Goal: Use online tool/utility: Use online tool/utility

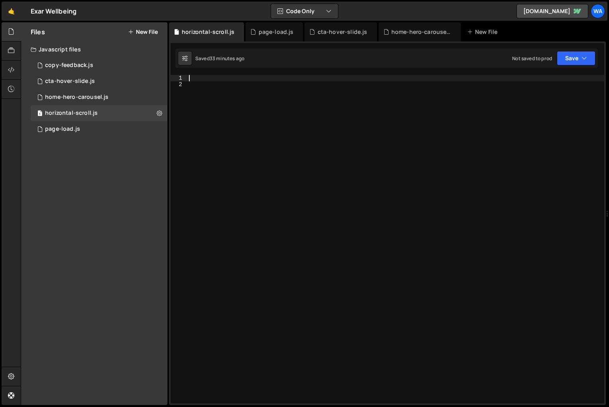
click at [193, 81] on div at bounding box center [395, 245] width 417 height 341
paste textarea "console.log(races.offsetWidth)"
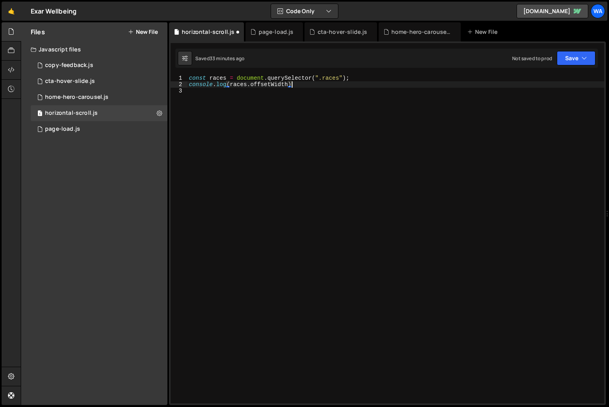
click at [218, 79] on div "const races = document . querySelector ( ".races" ) ; console . log ( races . o…" at bounding box center [395, 245] width 417 height 341
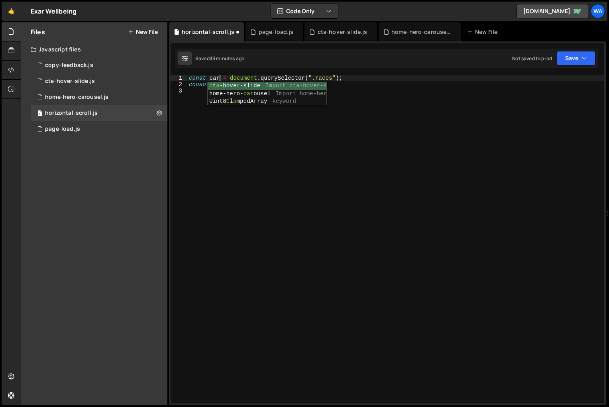
scroll to position [0, 2]
type textarea "const cards = document.querySelector(".races");"
click at [238, 88] on div "const cards = document . querySelector ( ".races" ) ; console . log ( races . o…" at bounding box center [395, 245] width 417 height 341
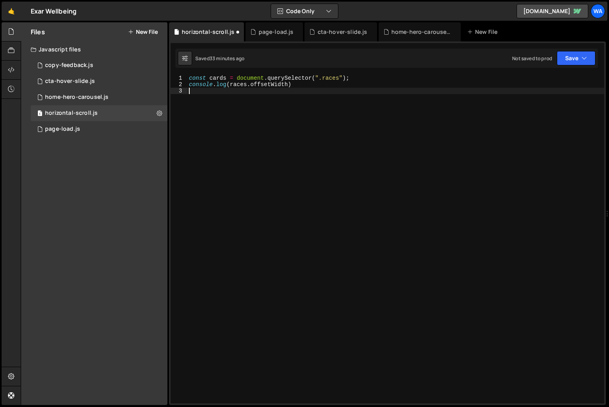
scroll to position [0, 0]
click at [238, 88] on div "const cards = document . querySelector ( ".races" ) ; console . log ( races . o…" at bounding box center [395, 245] width 417 height 341
click at [245, 85] on div "const cards = document . querySelector ( ".races" ) ; console . log ( races . o…" at bounding box center [395, 245] width 417 height 341
type textarea "console.log(cards.offsetWidth)"
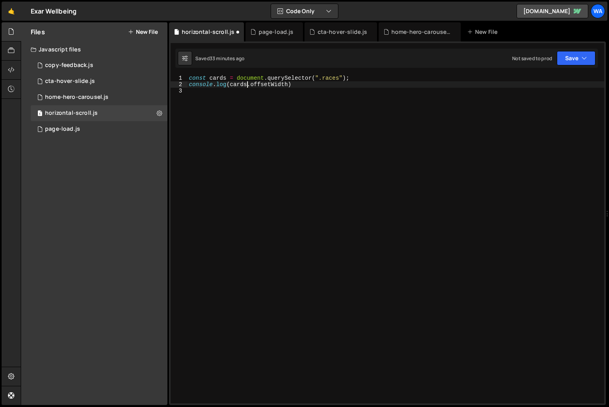
click at [277, 115] on div "const cards = document . querySelector ( ".races" ) ; console . log ( cards . o…" at bounding box center [395, 245] width 417 height 341
click at [331, 79] on div "const cards = document . querySelector ( ".races" ) ; console . log ( cards . o…" at bounding box center [395, 245] width 417 height 341
paste textarea "home_programmes_card"
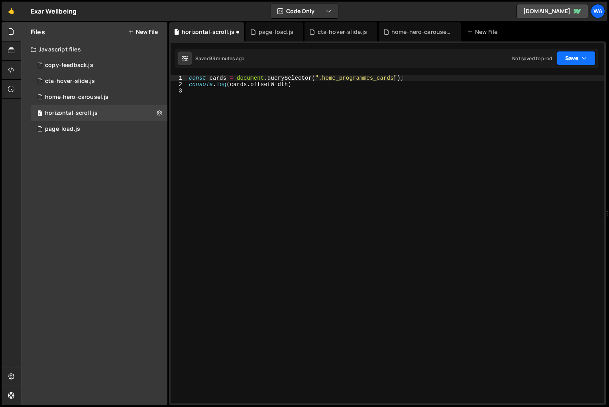
click at [580, 57] on button "Save" at bounding box center [575, 58] width 39 height 14
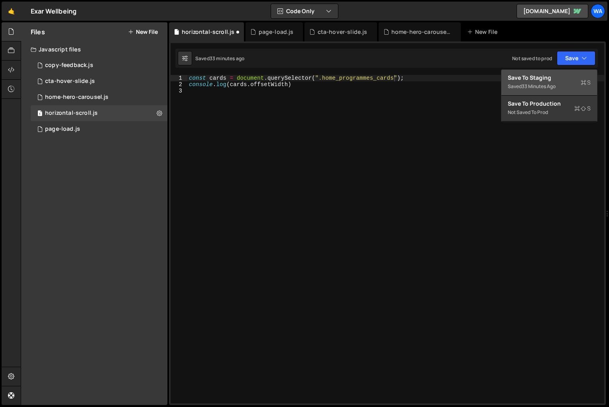
click at [547, 84] on div "33 minutes ago" at bounding box center [538, 86] width 34 height 7
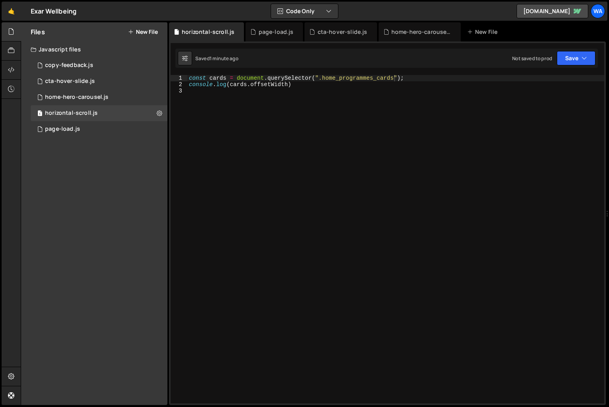
type textarea "console.log(cards.offsetWidth)"
click at [321, 86] on div "const cards = document . querySelector ( ".home_programmes_cards" ) ; console .…" at bounding box center [395, 245] width 417 height 341
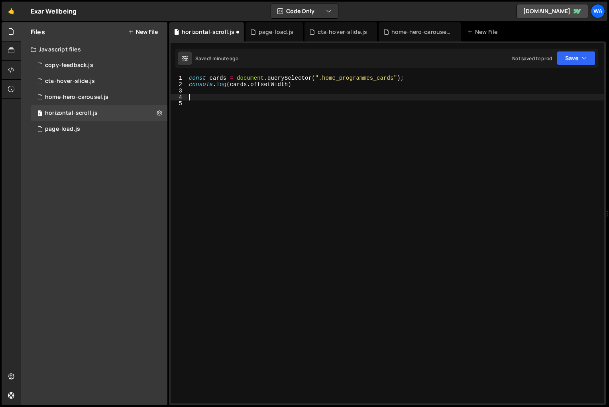
paste textarea "})"
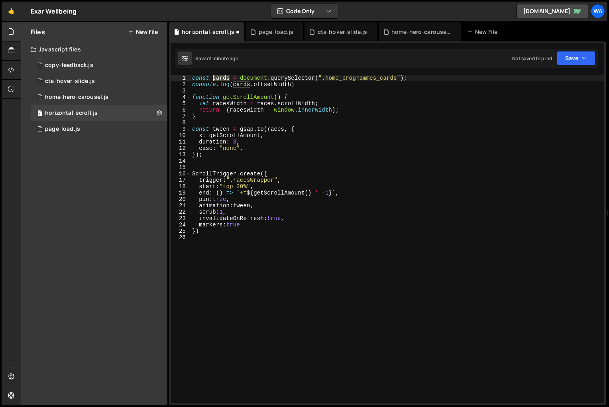
drag, startPoint x: 228, startPoint y: 78, endPoint x: 213, endPoint y: 79, distance: 15.6
click at [213, 79] on div "const cards = document . querySelector ( ".home_programmes_cards" ) ; console .…" at bounding box center [396, 245] width 413 height 341
click at [233, 106] on div "const cards = document . querySelector ( ".home_programmes_cards" ) ; console .…" at bounding box center [396, 245] width 413 height 341
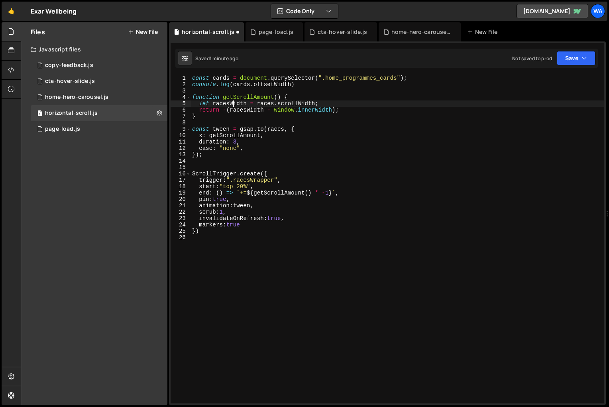
click at [233, 106] on div "const cards = document . querySelector ( ".home_programmes_cards" ) ; console .…" at bounding box center [396, 245] width 413 height 341
paste textarea "cards"
drag, startPoint x: 274, startPoint y: 106, endPoint x: 258, endPoint y: 106, distance: 16.3
click at [258, 106] on div "const cards = document . querySelector ( ".home_programmes_cards" ) ; console .…" at bounding box center [396, 245] width 413 height 341
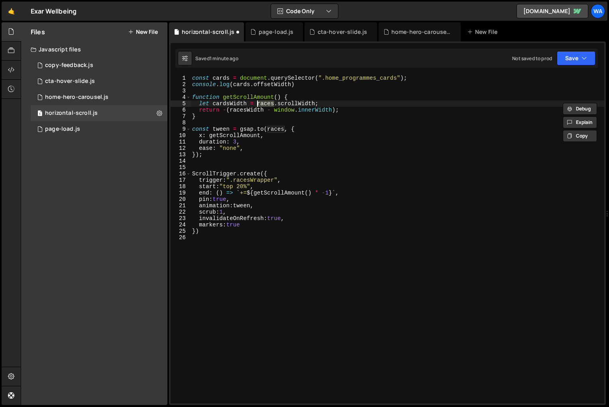
paste textarea "card"
drag, startPoint x: 246, startPoint y: 104, endPoint x: 213, endPoint y: 104, distance: 32.7
click at [213, 104] on div "const cards = document . querySelector ( ".home_programmes_cards" ) ; console .…" at bounding box center [396, 245] width 413 height 341
drag, startPoint x: 264, startPoint y: 111, endPoint x: 231, endPoint y: 111, distance: 33.1
click at [231, 111] on div "const cards = document . querySelector ( ".home_programmes_cards" ) ; console .…" at bounding box center [396, 245] width 413 height 341
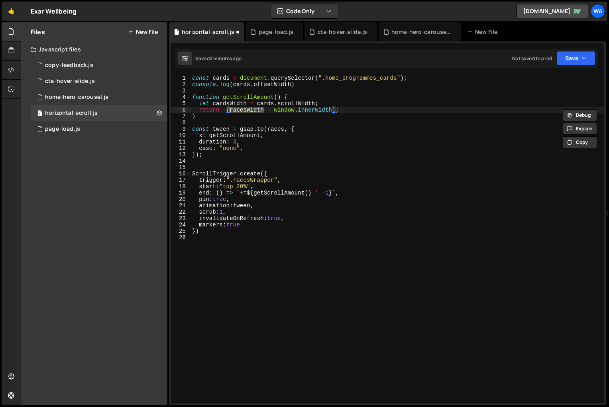
paste textarea "card"
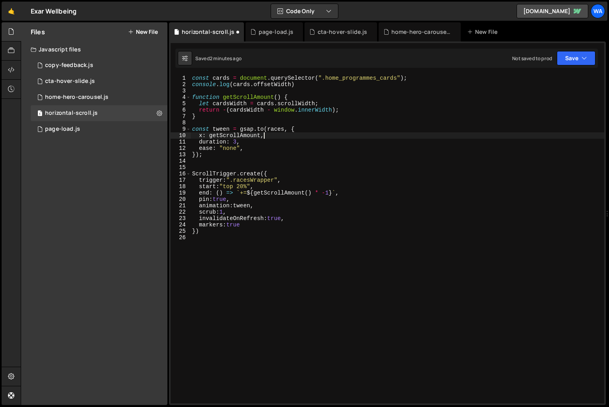
click at [368, 133] on div "const cards = document . querySelector ( ".home_programmes_cards" ) ; console .…" at bounding box center [396, 245] width 413 height 341
drag, startPoint x: 284, startPoint y: 130, endPoint x: 268, endPoint y: 131, distance: 16.4
click at [268, 131] on div "const cards = document . querySelector ( ".home_programmes_cards" ) ; console .…" at bounding box center [396, 245] width 413 height 341
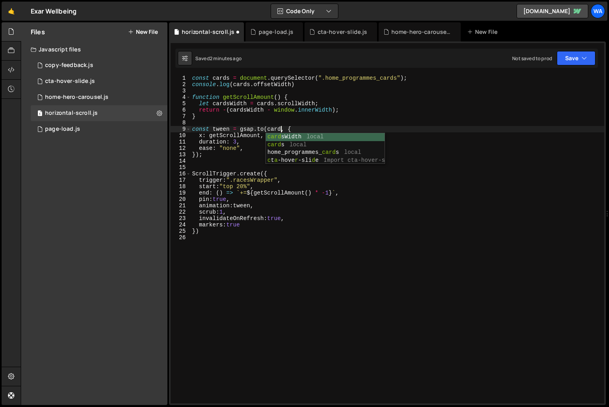
scroll to position [0, 6]
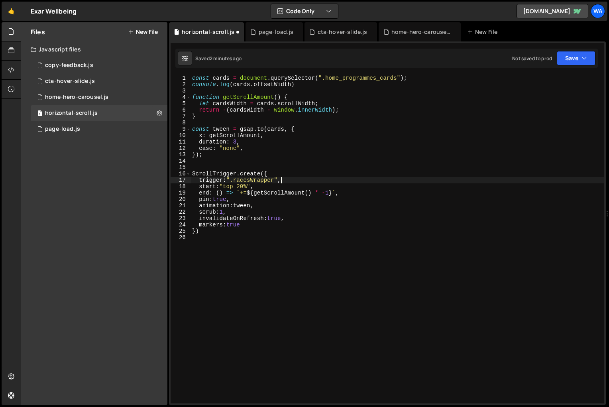
click at [414, 180] on div "const cards = document . querySelector ( ".home_programmes_cards" ) ; console .…" at bounding box center [396, 245] width 413 height 341
drag, startPoint x: 274, startPoint y: 181, endPoint x: 234, endPoint y: 181, distance: 39.8
click at [234, 181] on div "const cards = document . querySelector ( ".home_programmes_cards" ) ; console .…" at bounding box center [396, 245] width 413 height 341
paste textarea "home_programmes_card_wrap"
type textarea "trigger:".home_programmes_card_wrap","
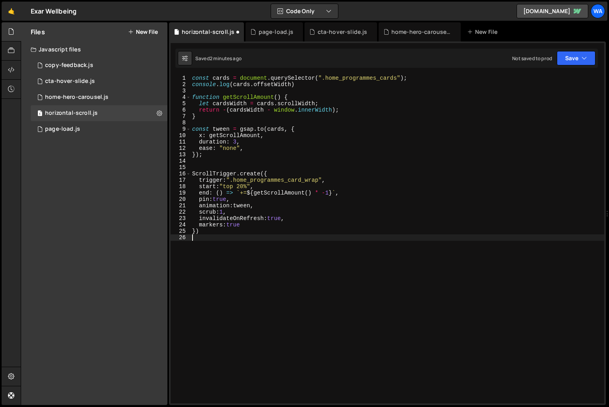
click at [318, 251] on div "const cards = document . querySelector ( ".home_programmes_cards" ) ; console .…" at bounding box center [396, 245] width 413 height 341
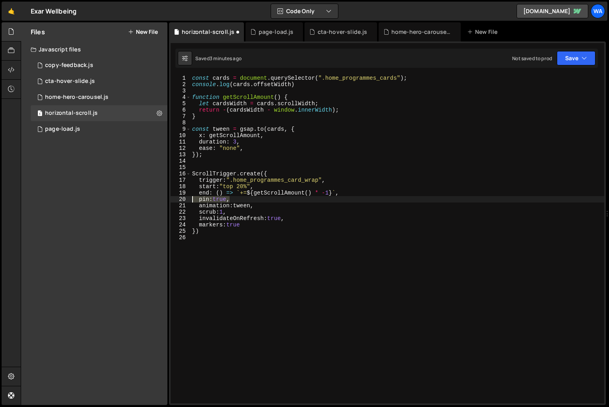
drag, startPoint x: 230, startPoint y: 200, endPoint x: 196, endPoint y: 200, distance: 34.3
click at [196, 200] on div "const cards = document . querySelector ( ".home_programmes_cards" ) ; console .…" at bounding box center [396, 245] width 413 height 341
type textarea "pin:true,"
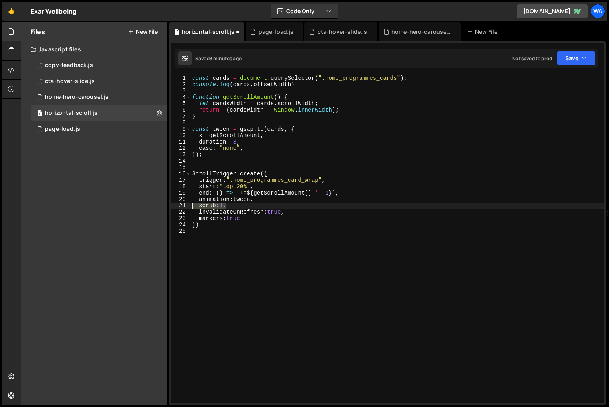
drag, startPoint x: 229, startPoint y: 207, endPoint x: 192, endPoint y: 206, distance: 37.9
click at [192, 206] on div "const cards = document . querySelector ( ".home_programmes_cards" ) ; console .…" at bounding box center [396, 245] width 413 height 341
type textarea "scrub:1,"
type textarea "animation:tween,"
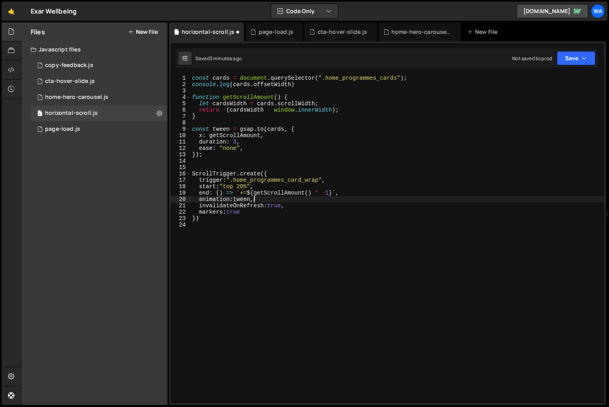
click at [219, 245] on div "const cards = document . querySelector ( ".home_programmes_cards" ) ; console .…" at bounding box center [396, 245] width 413 height 341
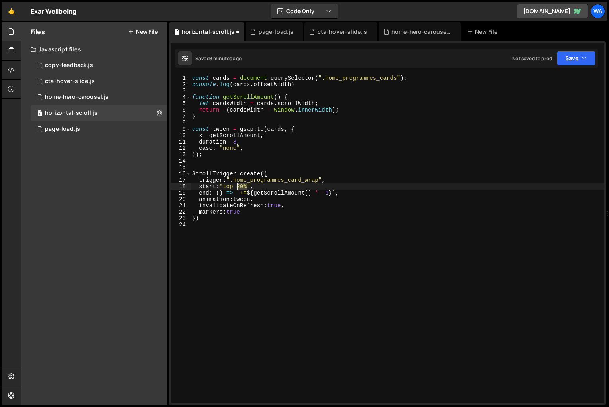
drag, startPoint x: 247, startPoint y: 188, endPoint x: 236, endPoint y: 188, distance: 11.2
click at [236, 188] on div "const cards = document . querySelector ( ".home_programmes_cards" ) ; console .…" at bounding box center [396, 245] width 413 height 341
click at [564, 58] on button "Save" at bounding box center [575, 58] width 39 height 14
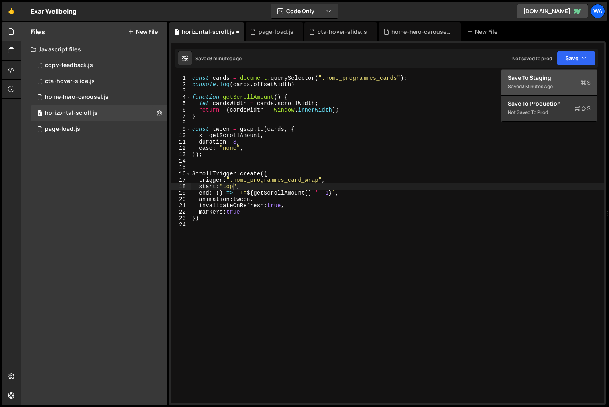
click at [547, 80] on div "Save to Staging S" at bounding box center [548, 78] width 83 height 8
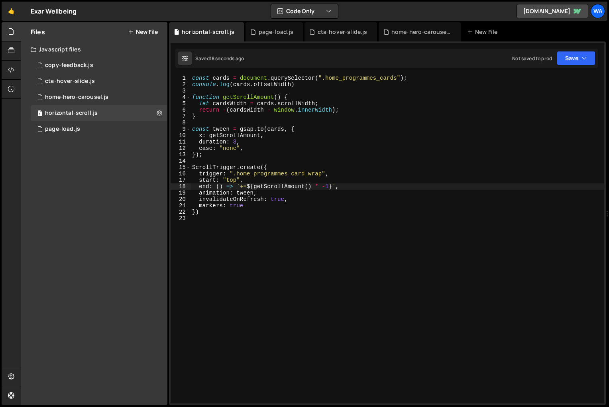
type textarea "end: () => `+=${getScrollAmount() * -1}`,"
click at [353, 188] on div "const cards = document . querySelector ( ".home_programmes_cards" ) ; console .…" at bounding box center [396, 245] width 413 height 341
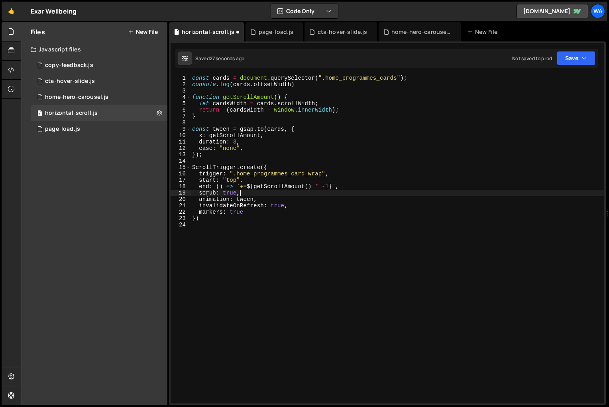
scroll to position [0, 3]
click at [236, 180] on div "const cards = document . querySelector ( ".home_programmes_cards" ) ; console .…" at bounding box center [396, 245] width 413 height 341
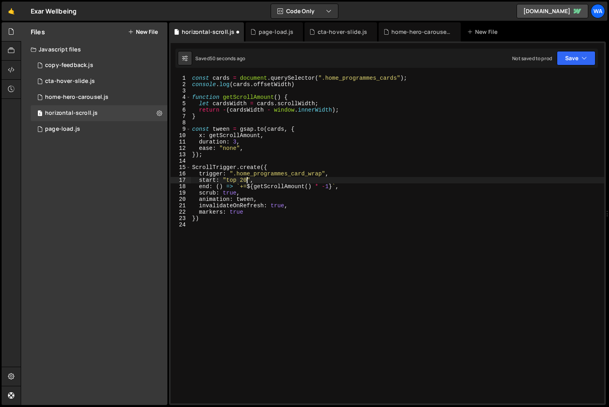
scroll to position [0, 4]
click at [349, 188] on div "const cards = document . querySelector ( ".home_programmes_cards" ) ; console .…" at bounding box center [396, 245] width 413 height 341
type textarea "end: () => `+=${getScrollAmount() * -1}`,"
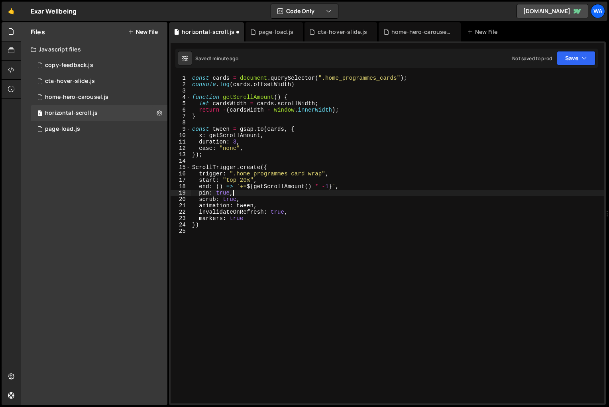
scroll to position [0, 2]
type textarea "pin: true,"
click at [252, 259] on div "const cards = document . querySelector ( ".home_programmes_cards" ) ; console .…" at bounding box center [396, 245] width 413 height 341
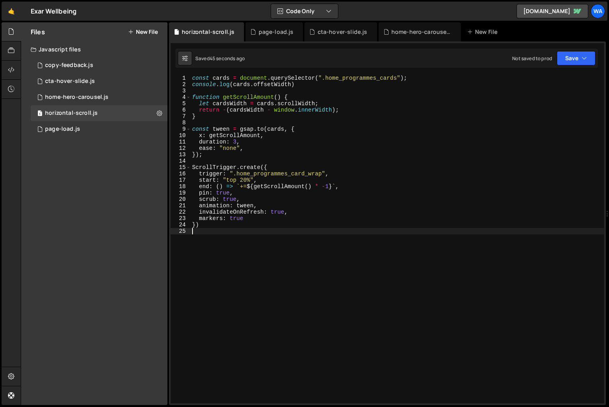
scroll to position [0, 0]
click at [568, 58] on button "Save" at bounding box center [575, 58] width 39 height 14
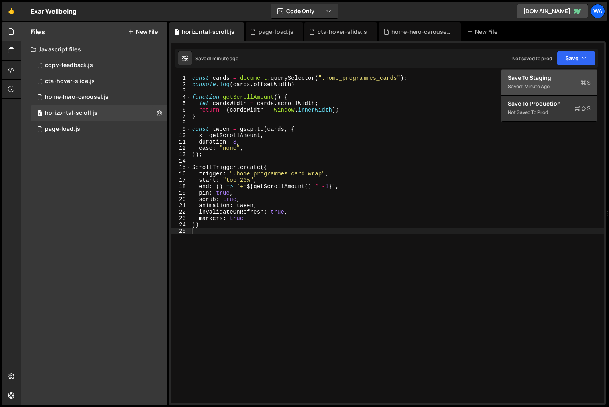
click at [555, 76] on div "Save to Staging S" at bounding box center [548, 78] width 83 height 8
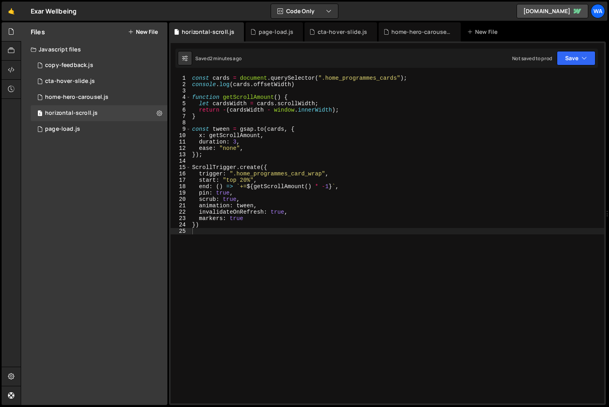
type textarea "pin: true,"
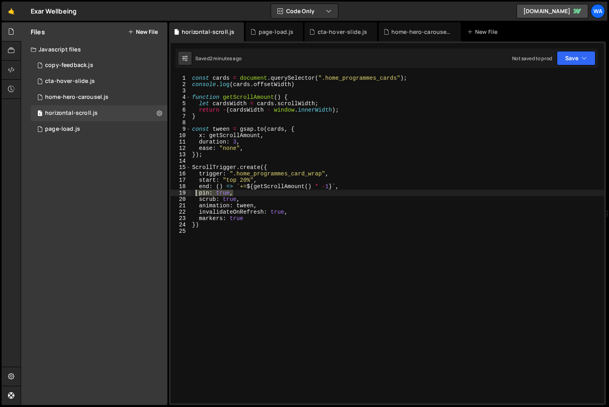
drag, startPoint x: 241, startPoint y: 194, endPoint x: 197, endPoint y: 194, distance: 43.4
click at [197, 194] on div "const cards = document . querySelector ( ".home_programmes_cards" ) ; console .…" at bounding box center [396, 245] width 413 height 341
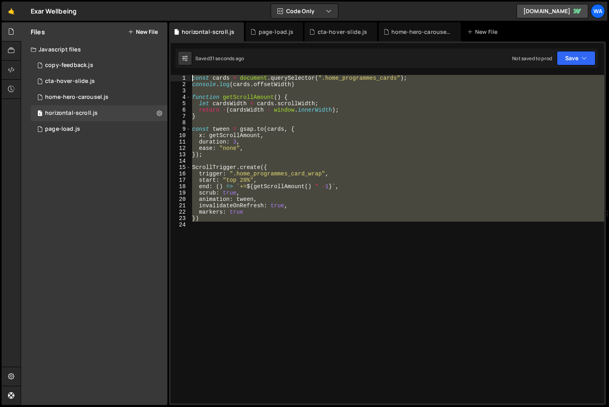
drag, startPoint x: 208, startPoint y: 224, endPoint x: 178, endPoint y: 73, distance: 154.3
click at [178, 73] on div "XXXXXXXXXXXXXXXXXXXXXXXXXXXXXXXXXXXXXXXXXXXXXXXXXXXXXXXXXXXXXXXXXXXXXXXXXXXXXXX…" at bounding box center [387, 222] width 437 height 363
type textarea "const cards = document.querySelector(".home_programmes_cards"); console.log(car…"
click at [297, 249] on div "const cards = document . querySelector ( ".home_programmes_cards" ) ; console .…" at bounding box center [396, 239] width 413 height 328
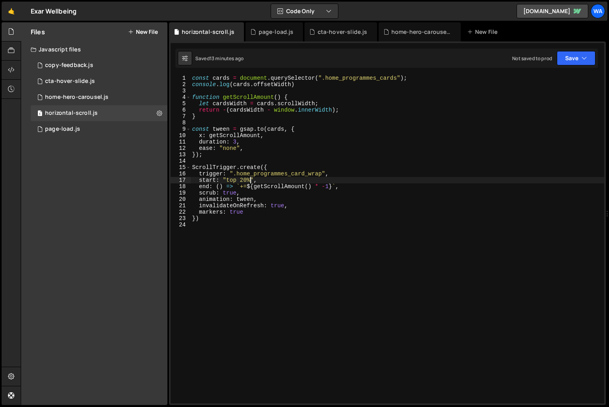
drag, startPoint x: 251, startPoint y: 181, endPoint x: 277, endPoint y: 189, distance: 27.8
click at [251, 181] on div "const cards = document . querySelector ( ".home_programmes_cards" ) ; console .…" at bounding box center [396, 245] width 413 height 341
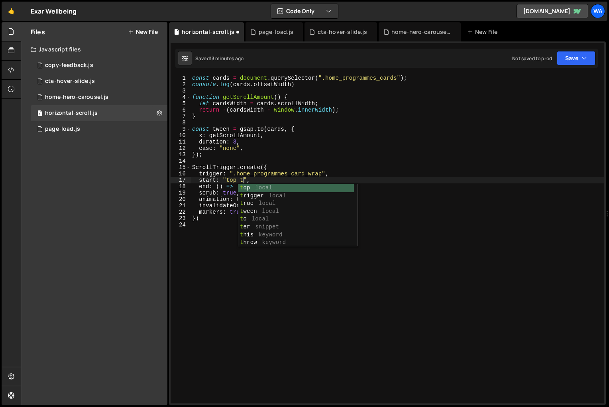
type textarea "start: "top top","
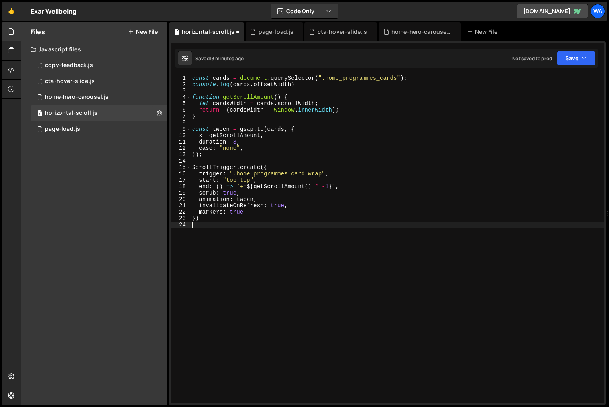
click at [343, 270] on div "const cards = document . querySelector ( ".home_programmes_cards" ) ; console .…" at bounding box center [396, 245] width 413 height 341
